Goal: Information Seeking & Learning: Learn about a topic

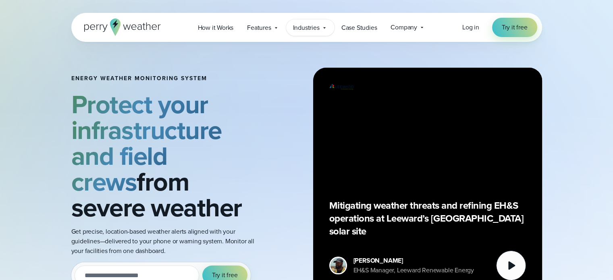
click at [300, 30] on span "Industries" at bounding box center [306, 28] width 27 height 10
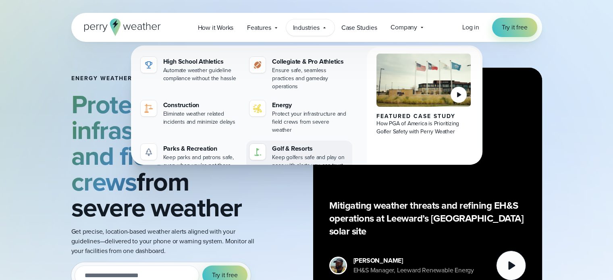
click at [294, 153] on div "Keep golfers safe and play on pace with alerts you can trust" at bounding box center [310, 161] width 77 height 16
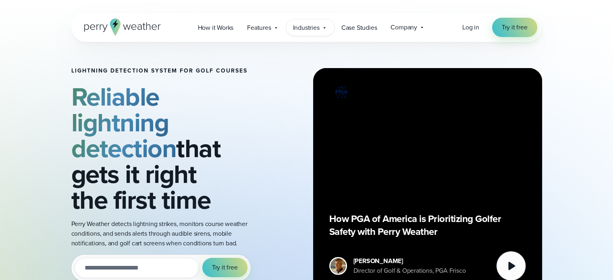
click at [311, 26] on span "Industries" at bounding box center [306, 28] width 27 height 10
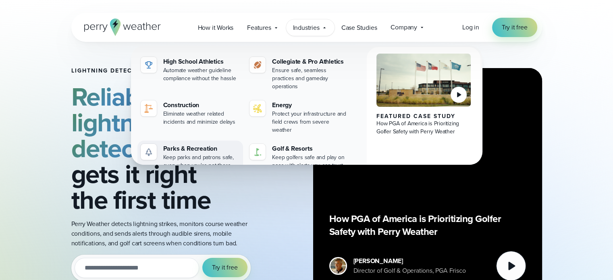
click at [214, 141] on link "Parks & Recreation Keep parks and patrons safe, even when you're not there" at bounding box center [190, 157] width 106 height 32
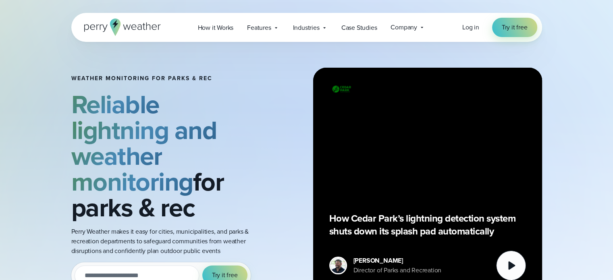
click at [103, 25] on icon at bounding box center [122, 27] width 77 height 17
